Goal: Information Seeking & Learning: Learn about a topic

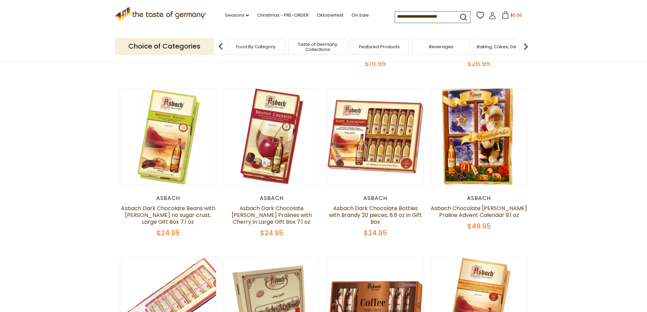
scroll to position [204, 0]
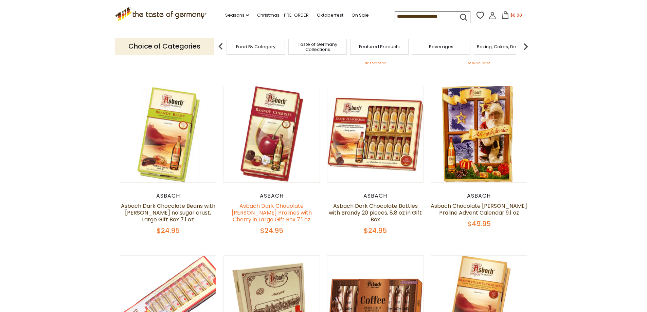
click at [277, 210] on link "Asbach Dark Chocolate [PERSON_NAME] Pralines with Cherry in Large Gift Box 7.1 …" at bounding box center [272, 212] width 80 height 21
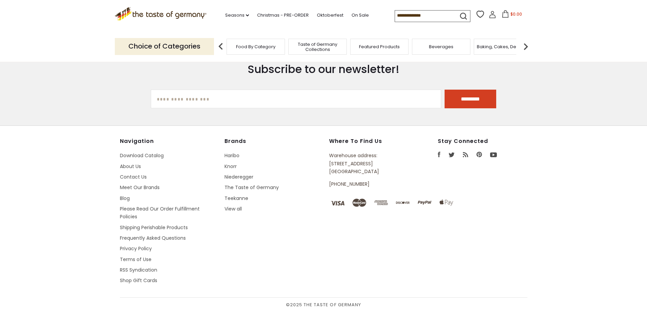
scroll to position [102, 0]
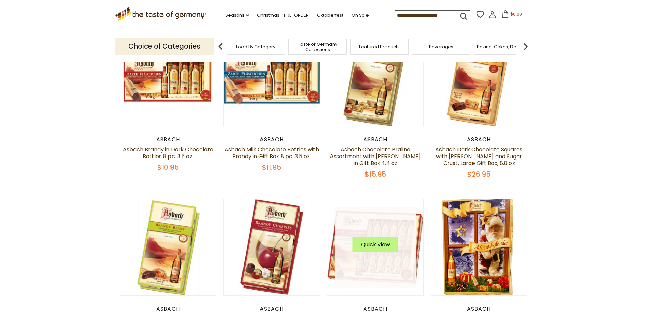
scroll to position [170, 0]
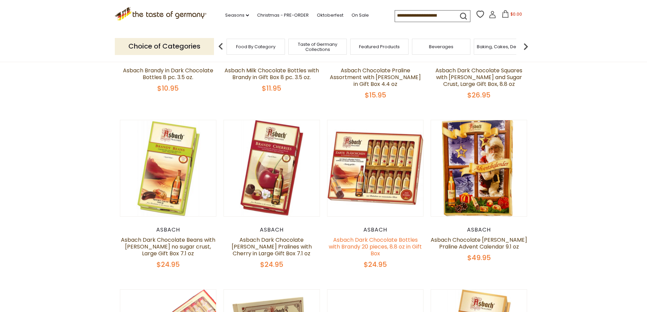
click at [392, 245] on link "Asbach Dark Chocolate Bottles with Brandy 20 pieces, 8.8 oz in Gift Box" at bounding box center [375, 246] width 93 height 21
